Goal: Task Accomplishment & Management: Manage account settings

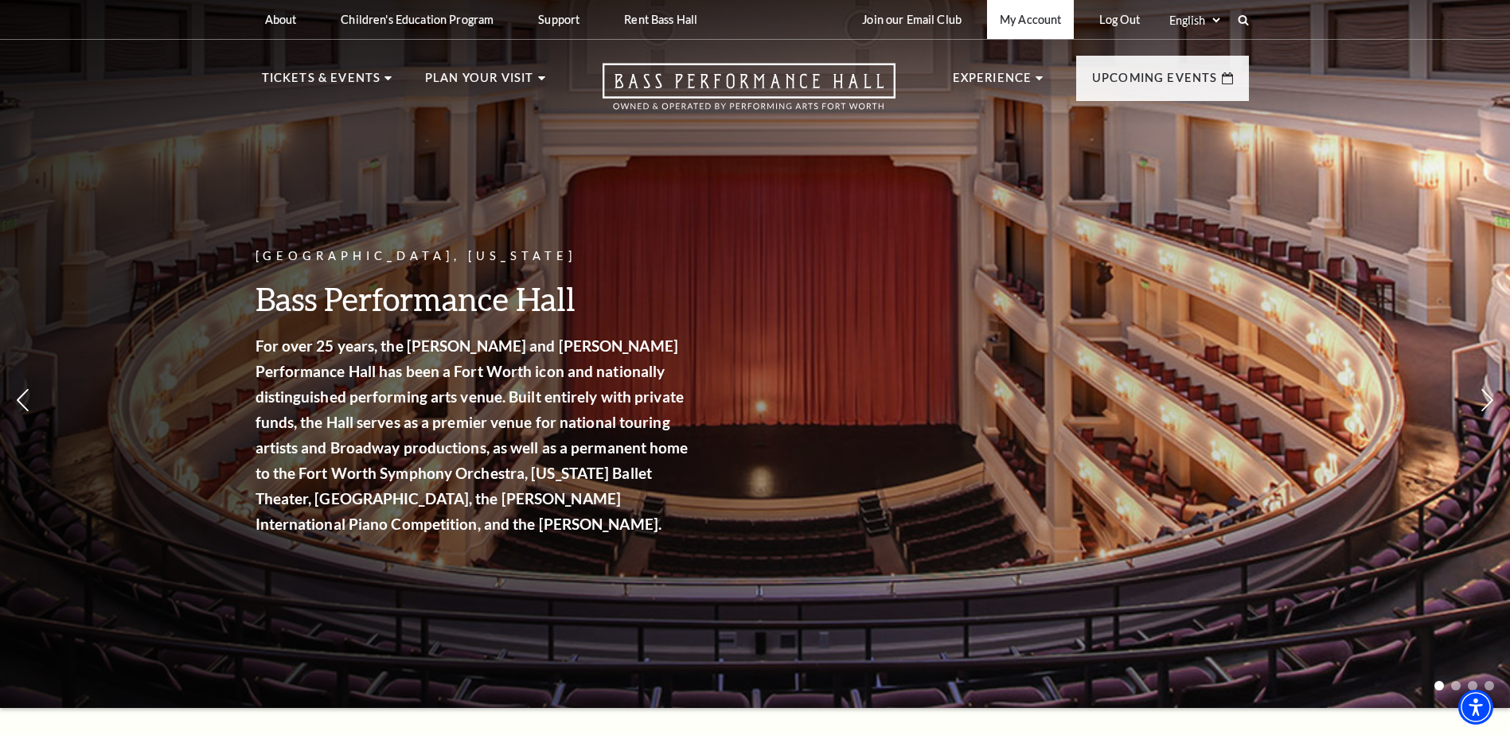
click at [1045, 21] on link "My Account" at bounding box center [1030, 19] width 87 height 39
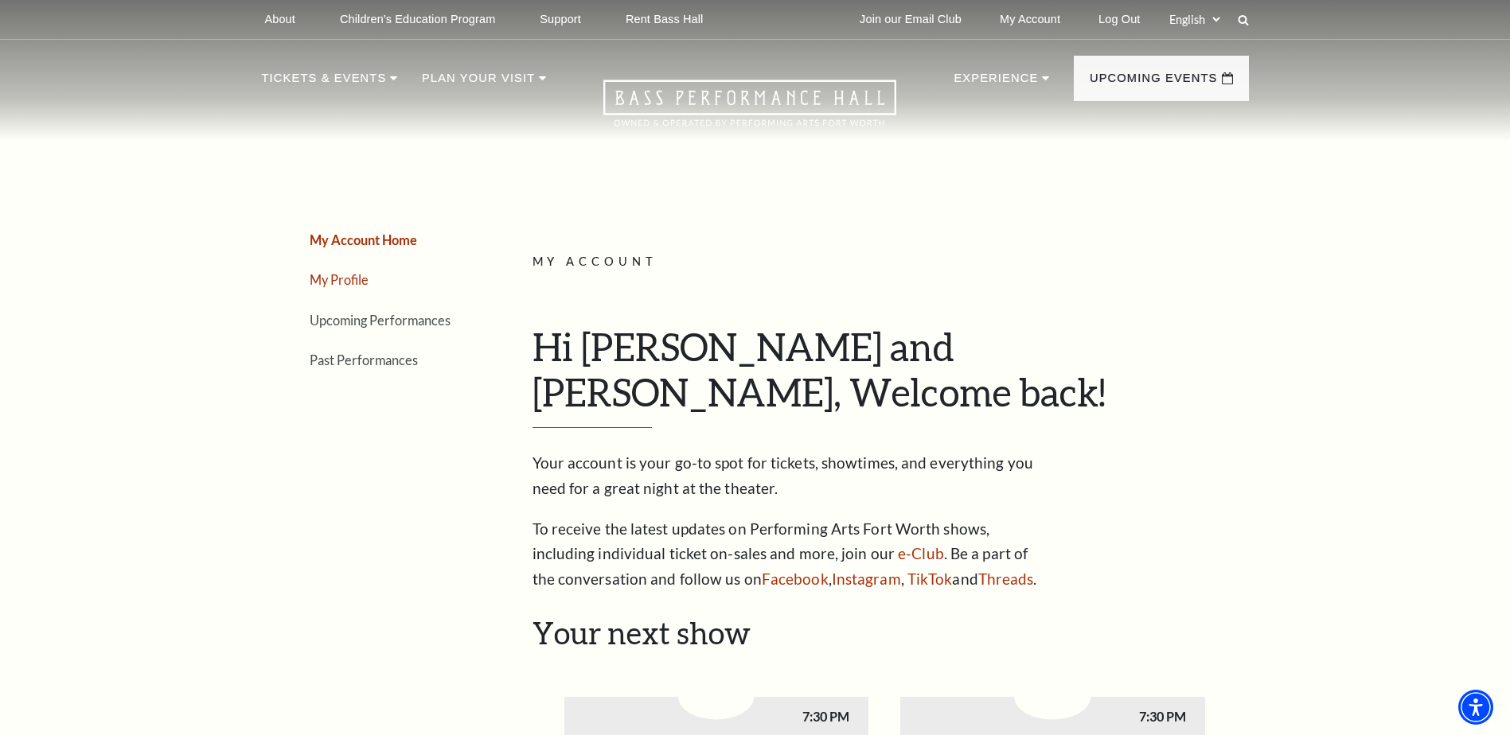
click at [354, 276] on link "My Profile" at bounding box center [339, 279] width 59 height 15
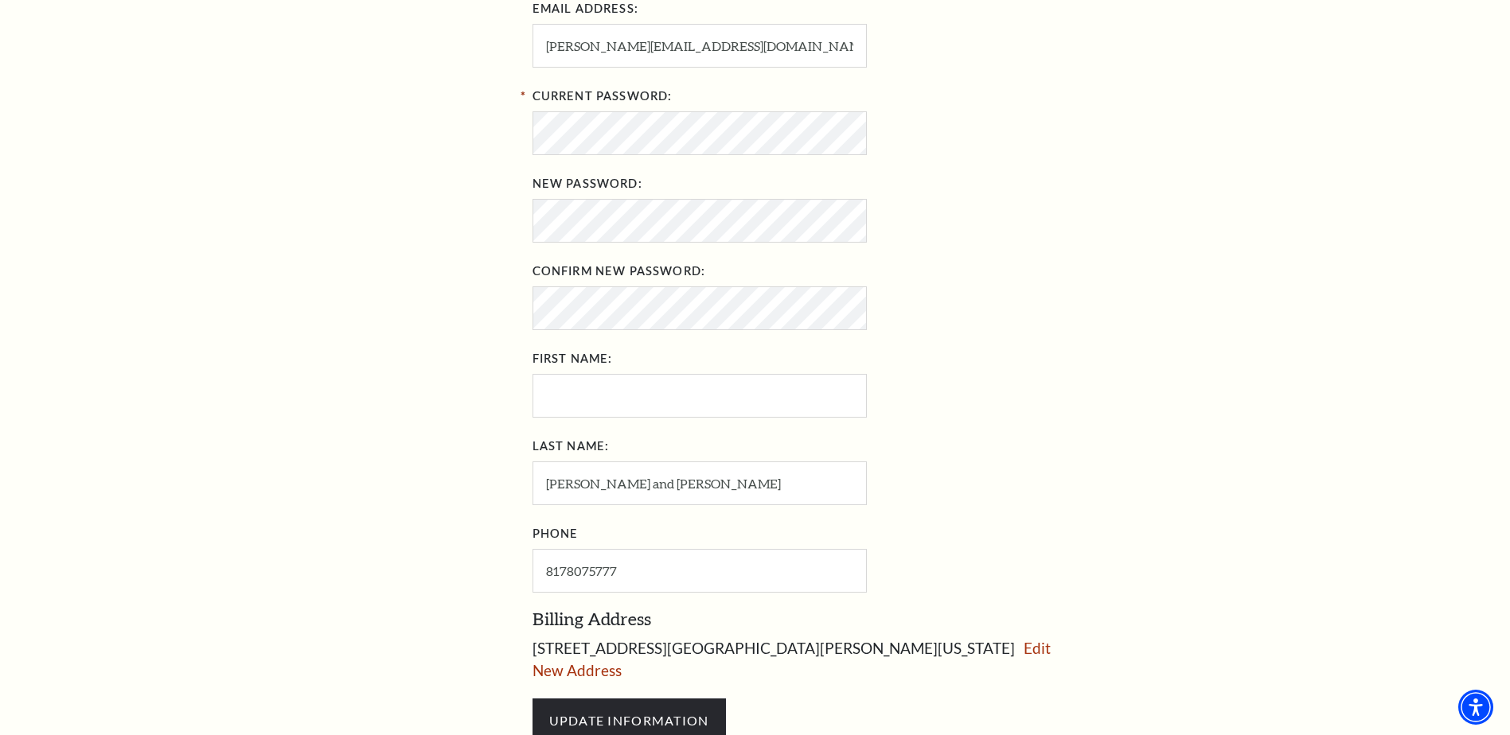
scroll to position [480, 0]
click at [664, 402] on input "First Name:" at bounding box center [699, 398] width 334 height 44
type input "Gary"
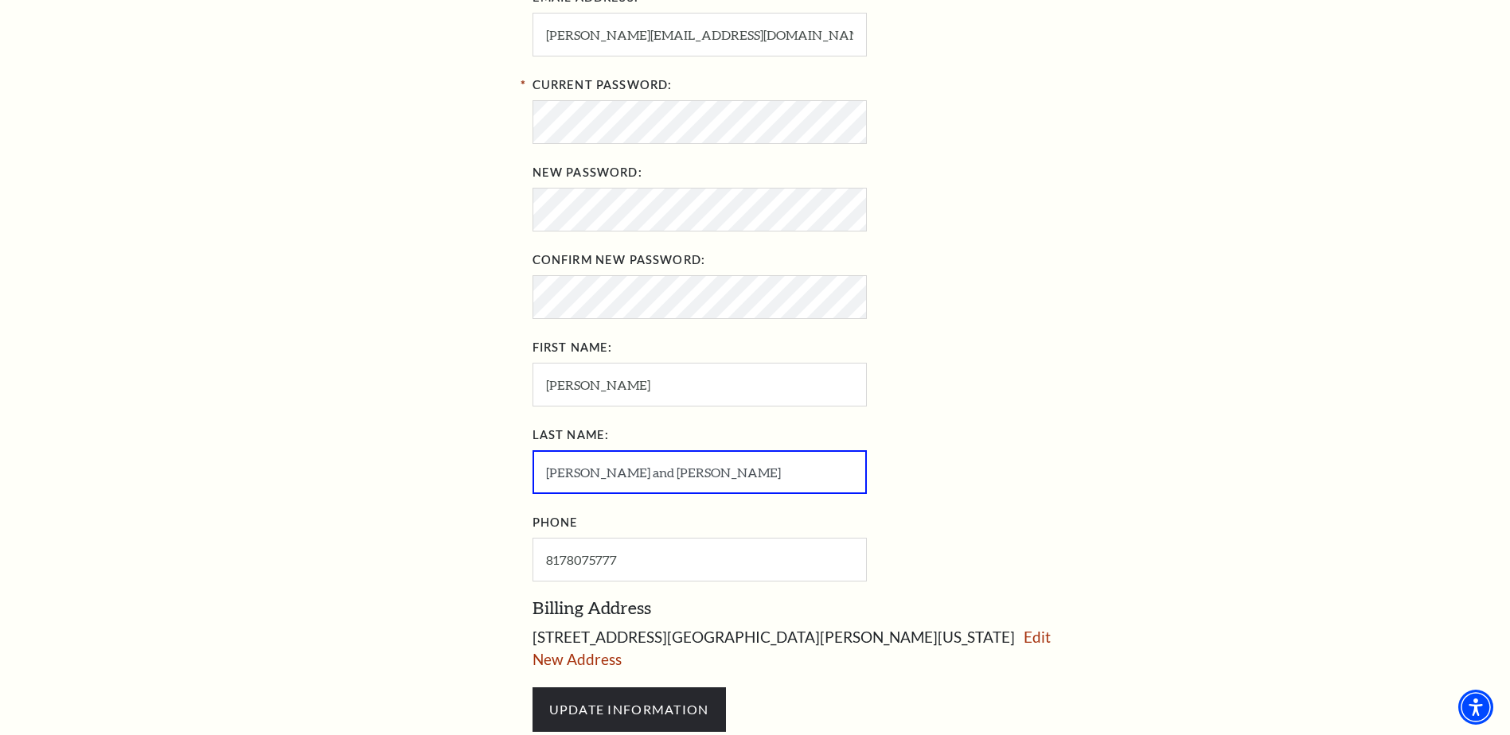
scroll to position [467, 0]
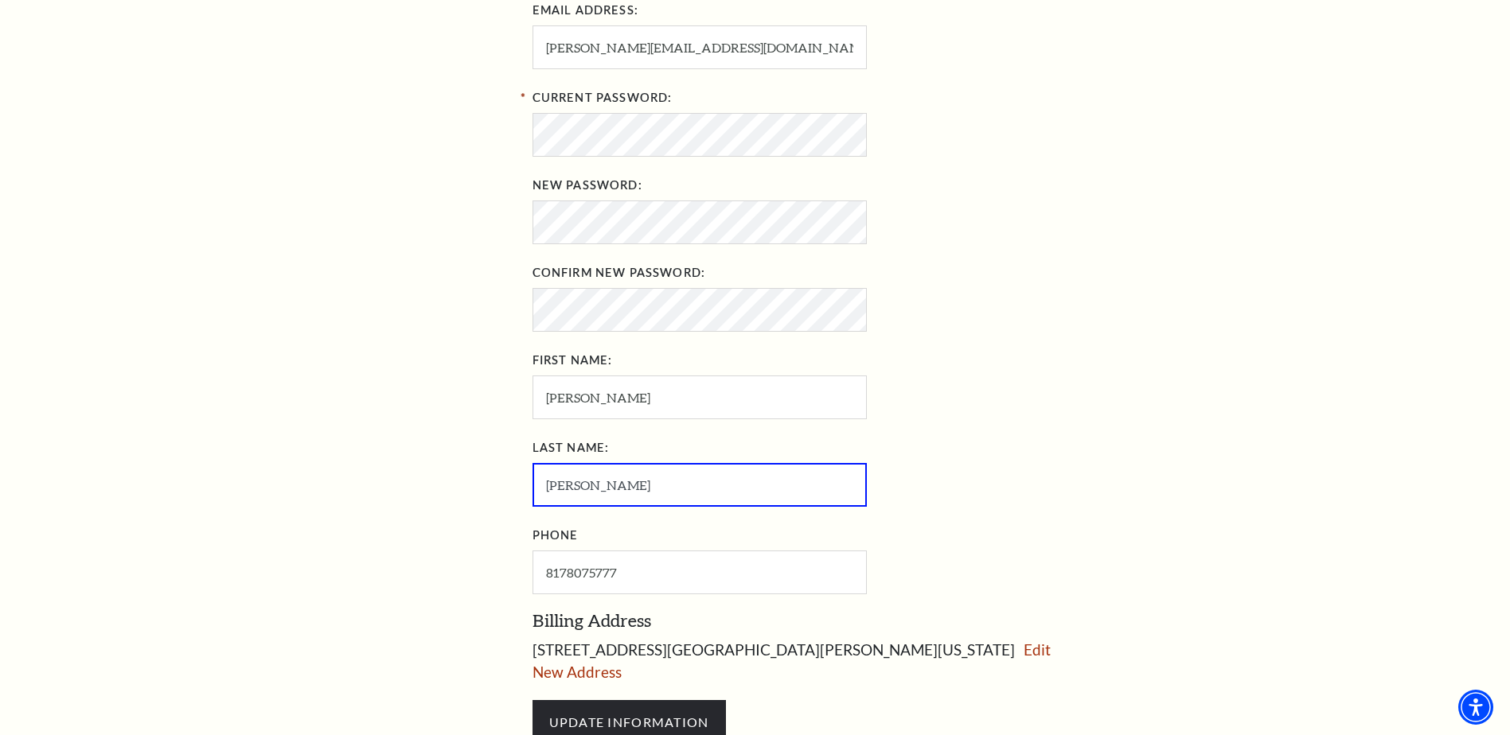
type input "Beggs"
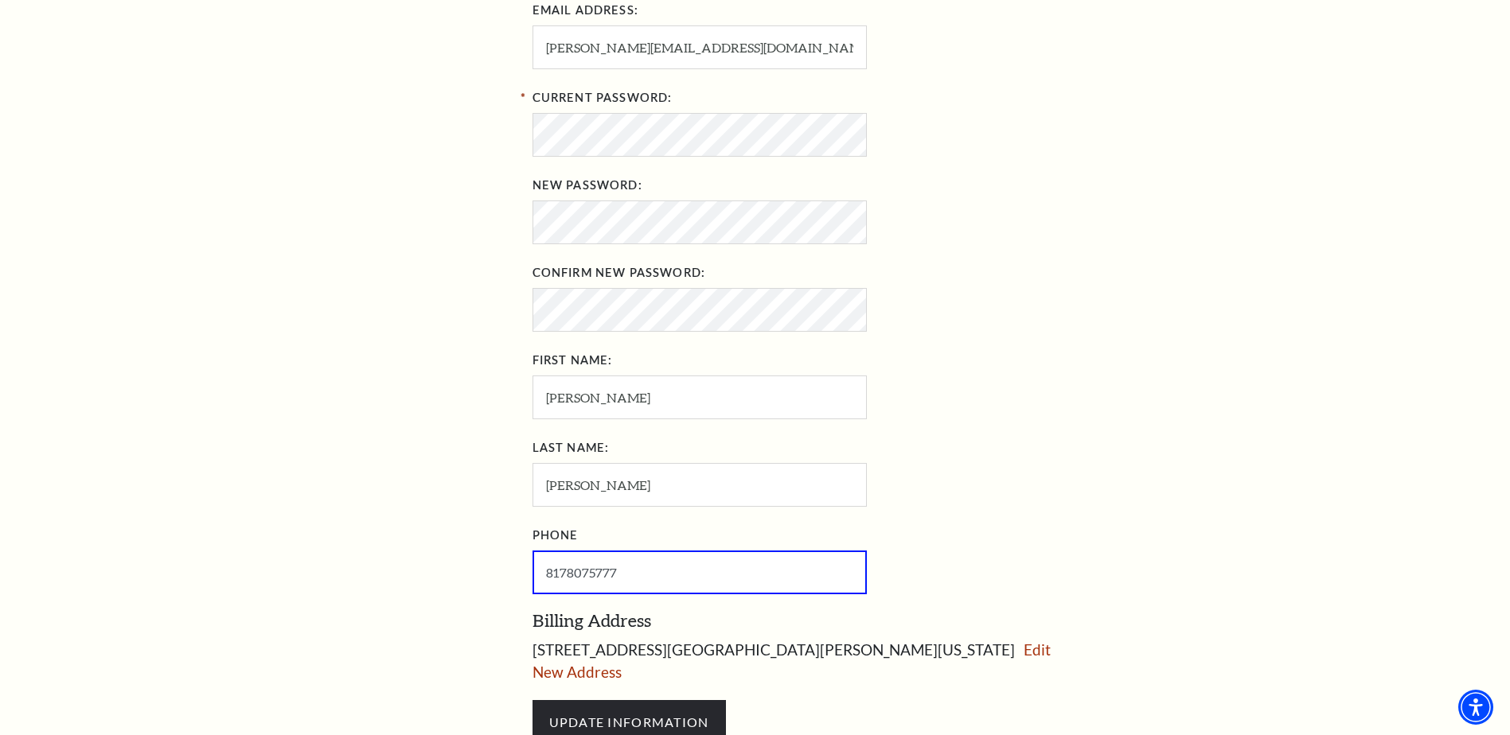
type input "817-807-5777"
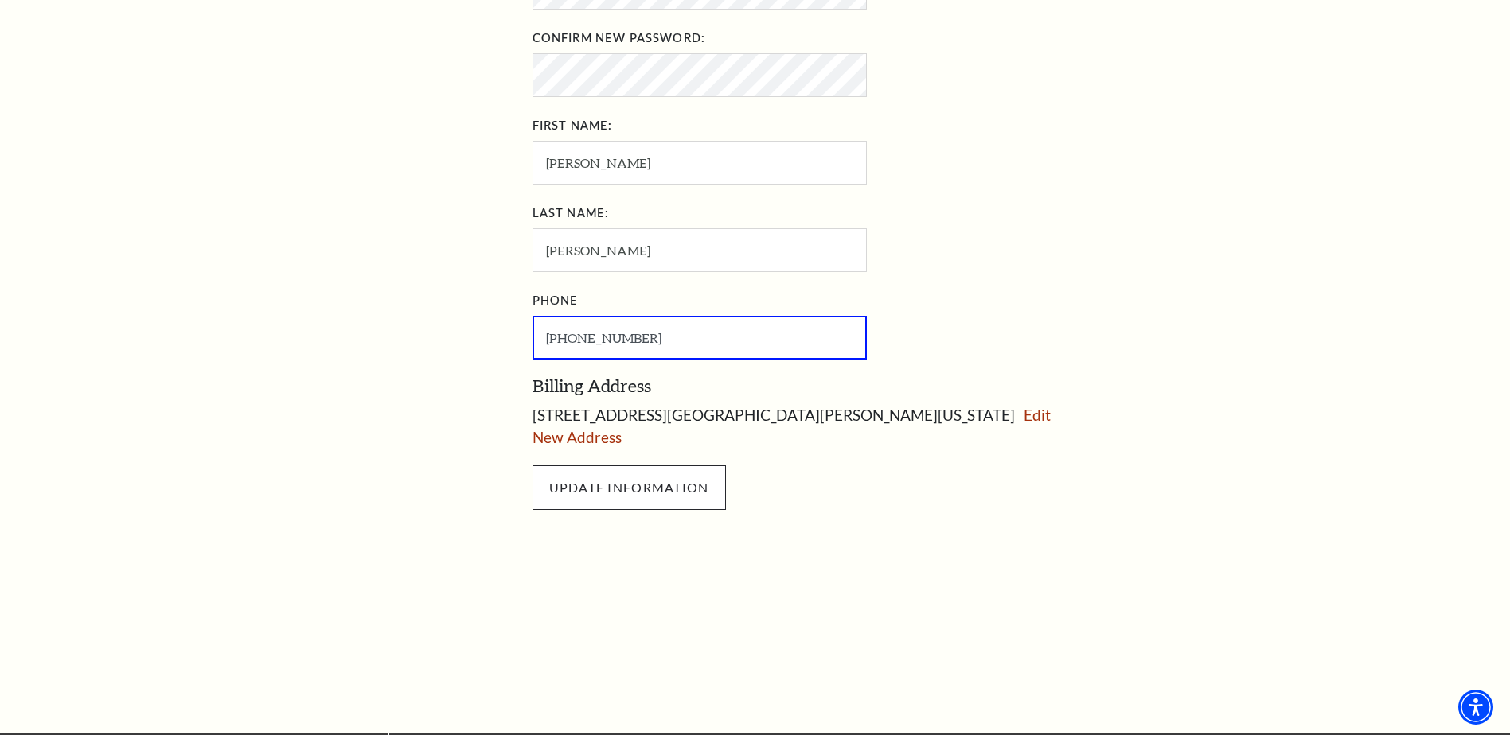
scroll to position [703, 0]
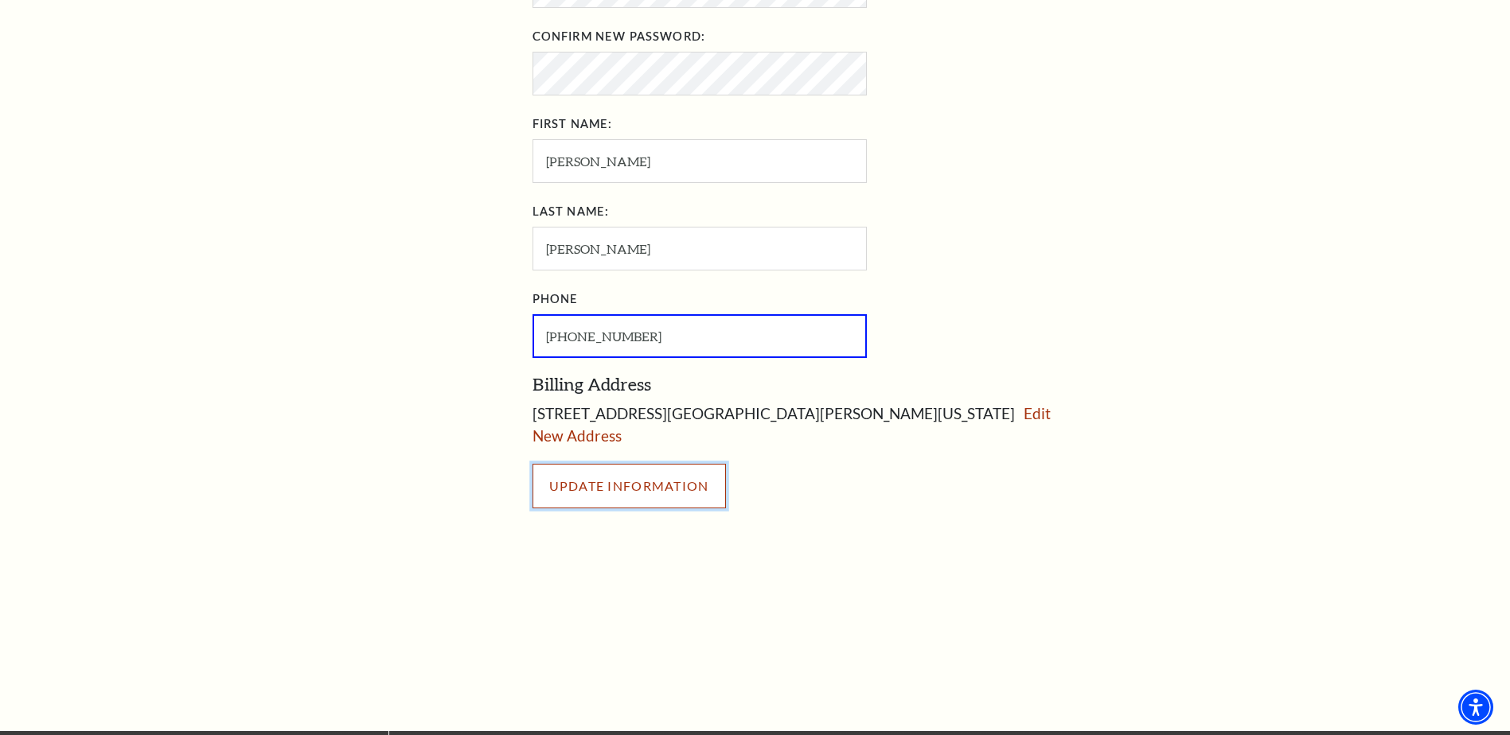
click at [610, 481] on input "UPDATE INFORMATION" at bounding box center [628, 486] width 193 height 45
